Goal: Task Accomplishment & Management: Manage account settings

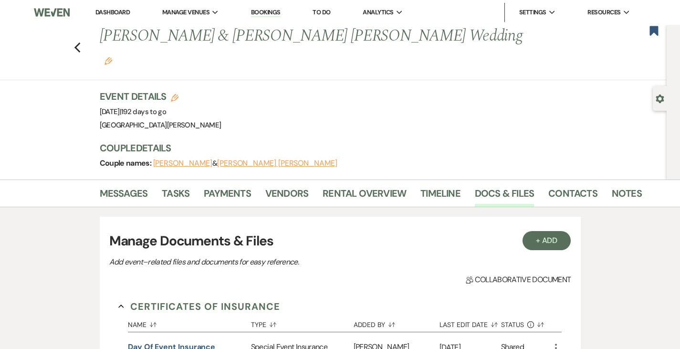
click at [107, 13] on link "Dashboard" at bounding box center [112, 12] width 34 height 8
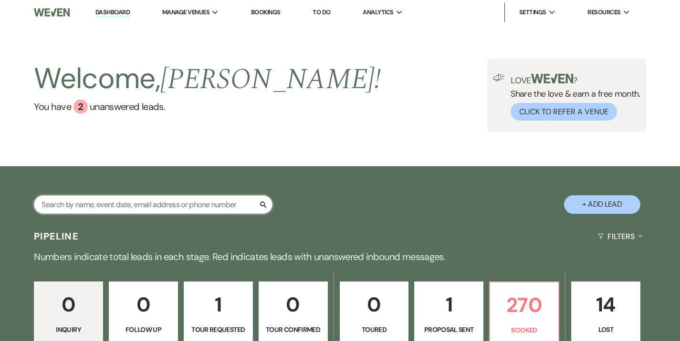
click at [175, 207] on input "text" at bounding box center [153, 205] width 238 height 19
type input "[PERSON_NAME]"
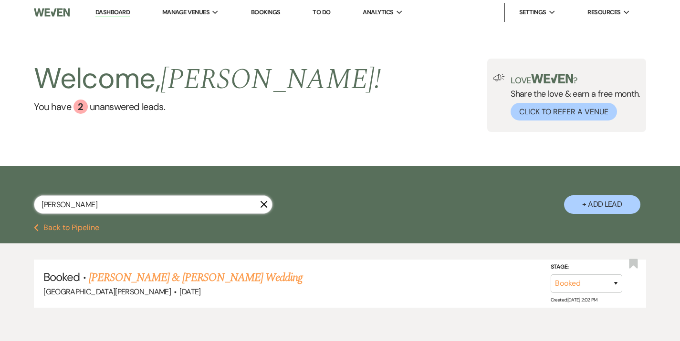
scroll to position [40, 0]
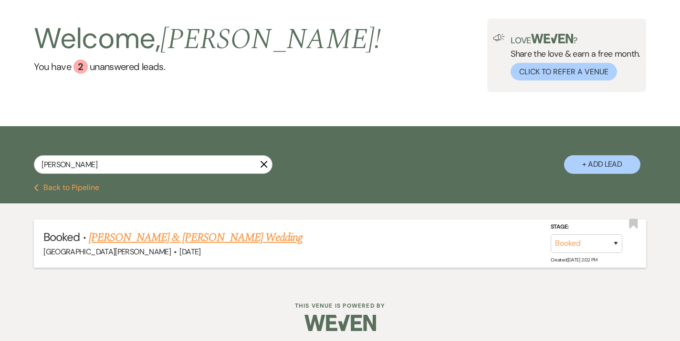
click at [187, 238] on link "[PERSON_NAME] & [PERSON_NAME] Wedding" at bounding box center [196, 237] width 214 height 17
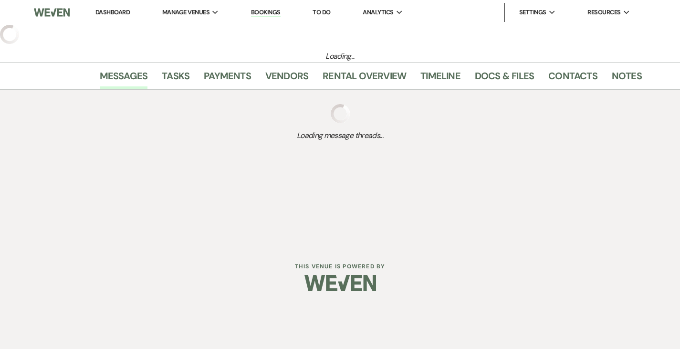
select select "5"
